Goal: Find specific page/section: Find specific page/section

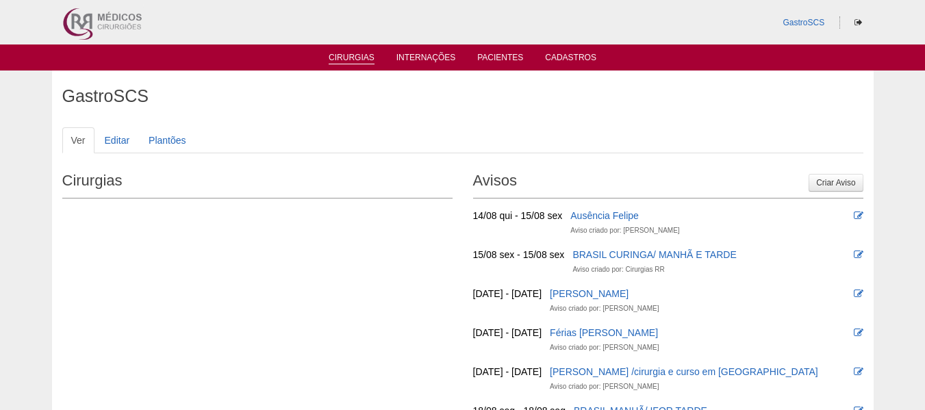
click at [363, 62] on link "Cirurgias" at bounding box center [352, 59] width 46 height 12
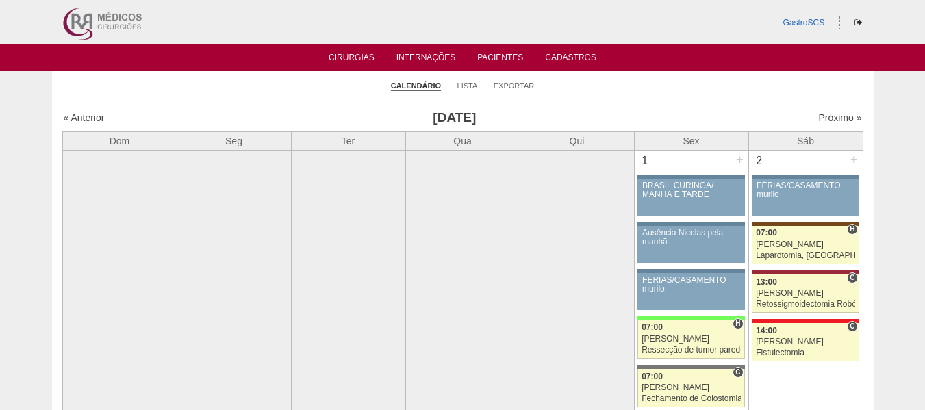
click at [462, 80] on li "Lista" at bounding box center [467, 84] width 21 height 19
click at [463, 86] on link "Lista" at bounding box center [467, 86] width 21 height 10
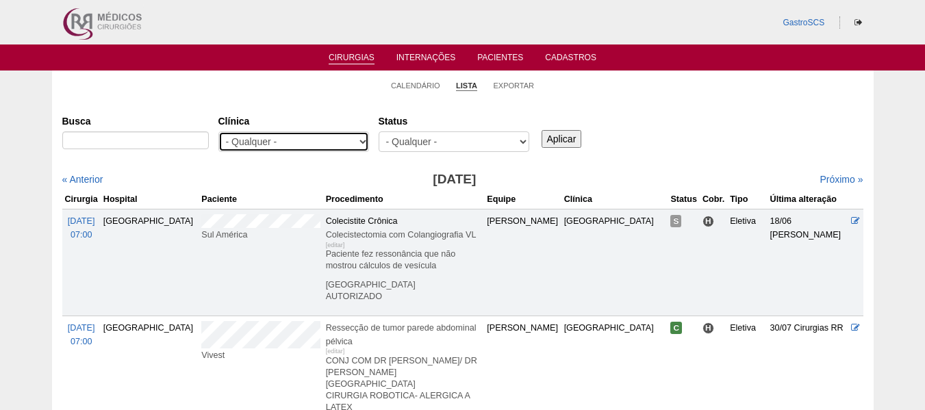
drag, startPoint x: 0, startPoint y: 0, endPoint x: 294, endPoint y: 135, distance: 323.8
click at [294, 135] on select "- Qualquer - 6R Alphaville Assunção Bartira Brasil Christovão da Gama Cruz Azul…" at bounding box center [293, 141] width 151 height 21
